Goal: Task Accomplishment & Management: Use online tool/utility

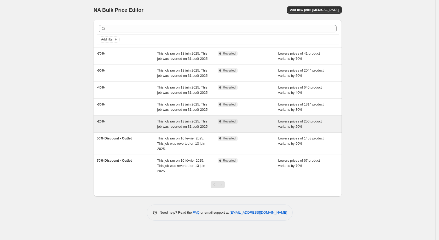
click at [121, 126] on div "-20%" at bounding box center [127, 124] width 61 height 10
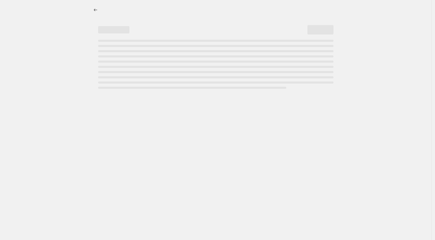
select select "percentage"
select select "collection"
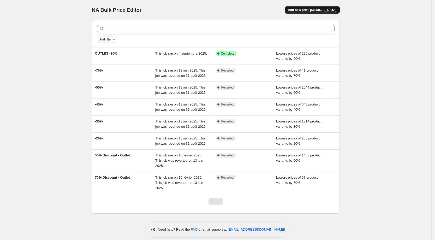
click at [316, 13] on button "Add new price [MEDICAL_DATA]" at bounding box center [312, 9] width 55 height 7
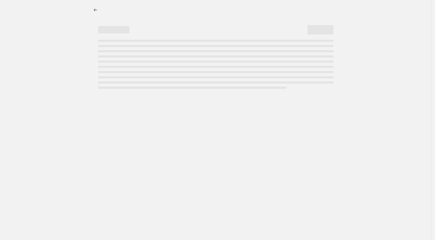
select select "percentage"
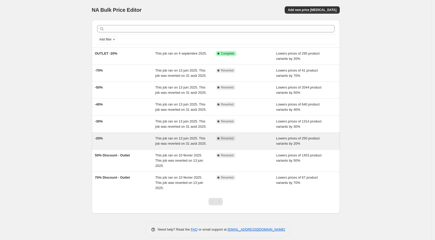
click at [119, 139] on div "-20%" at bounding box center [125, 141] width 61 height 10
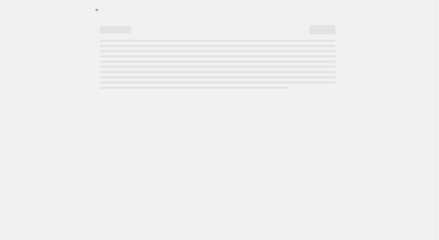
select select "percentage"
select select "collection"
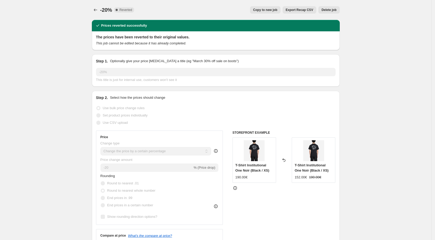
click at [262, 11] on span "Copy to new job" at bounding box center [265, 10] width 24 height 4
select select "percentage"
select select "collection"
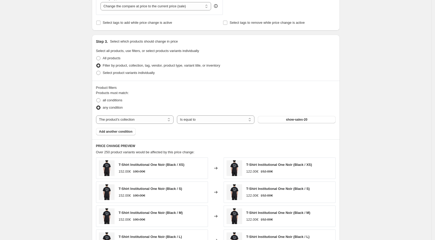
scroll to position [214, 0]
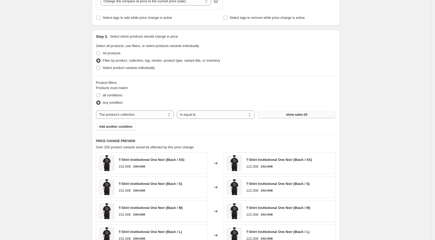
click at [282, 113] on button "show-sales-20" at bounding box center [297, 114] width 78 height 7
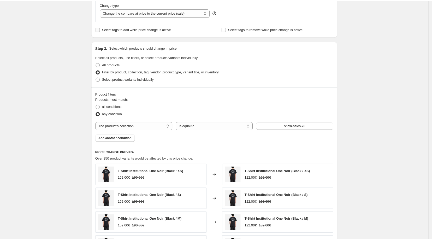
scroll to position [0, 0]
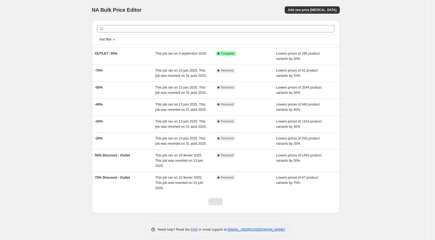
click at [18, 41] on div "NA Bulk Price Editor. This page is ready NA Bulk Price Editor Add new price cha…" at bounding box center [216, 122] width 432 height 245
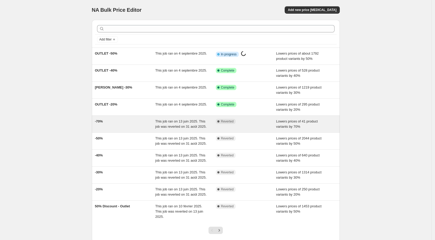
click at [143, 122] on div "-70%" at bounding box center [125, 124] width 61 height 10
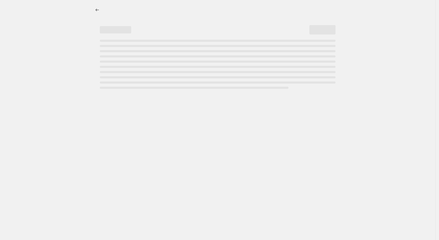
select select "percentage"
select select "collection"
